Goal: Task Accomplishment & Management: Manage account settings

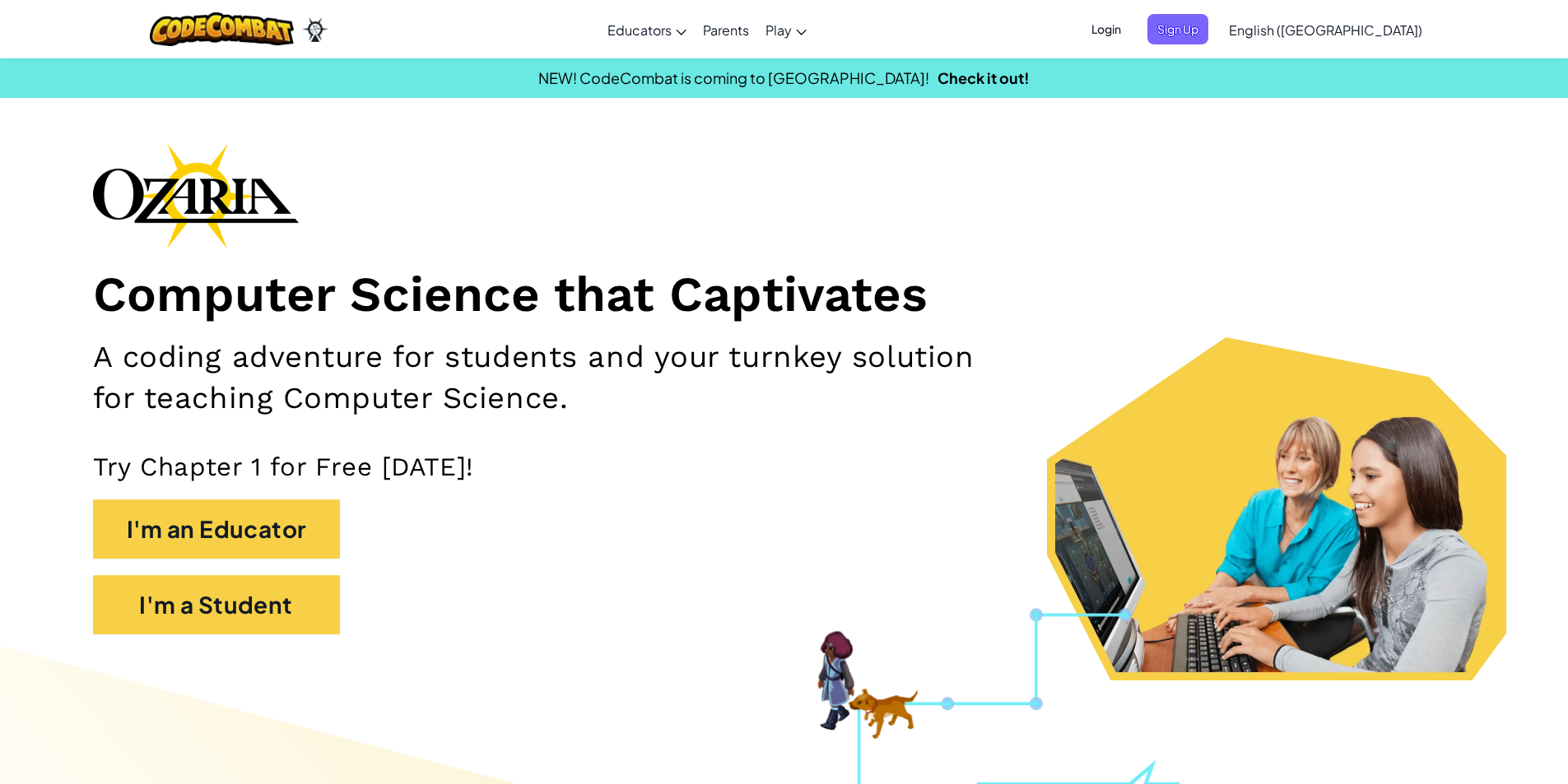
click at [1131, 24] on span "Login" at bounding box center [1106, 29] width 49 height 31
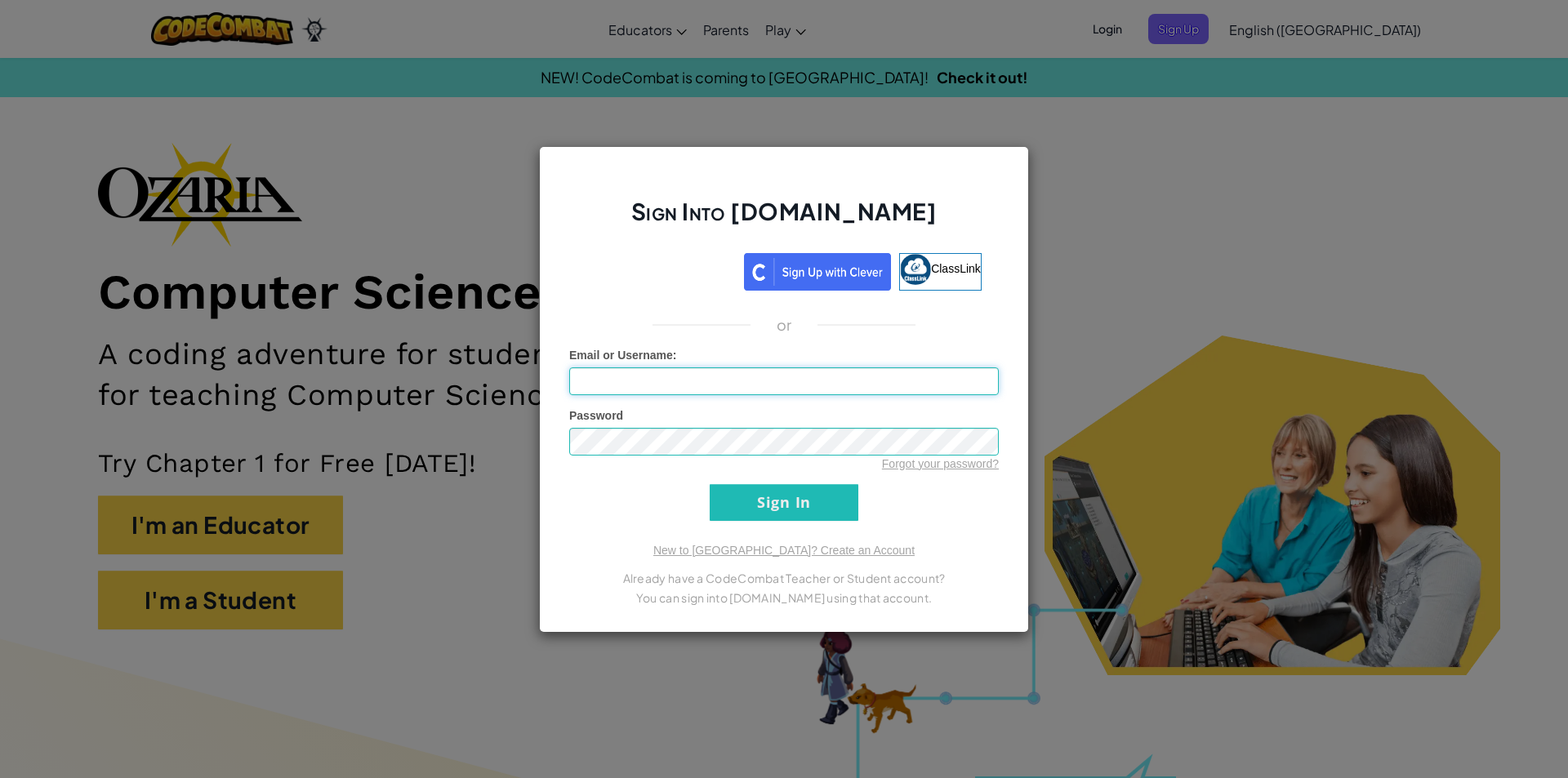
click at [742, 370] on input "Email or Username :" at bounding box center [783, 381] width 429 height 27
click at [715, 380] on input "Email or Username :" at bounding box center [783, 381] width 429 height 27
type input "[EMAIL_ADDRESS][DOMAIN_NAME]"
click at [832, 489] on input "Sign In" at bounding box center [784, 502] width 149 height 37
